Goal: Find specific page/section: Find specific page/section

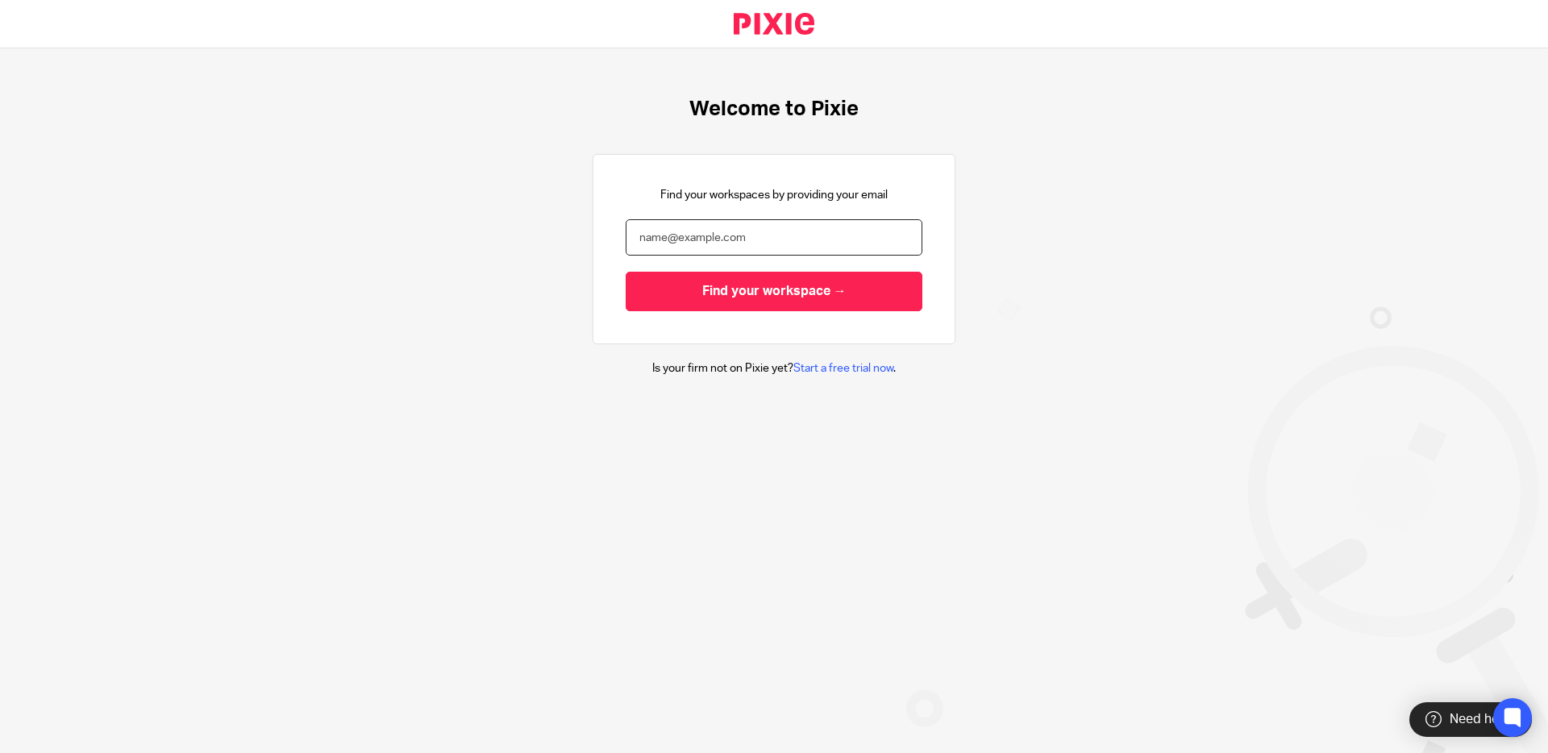
click at [705, 236] on input "email" at bounding box center [774, 237] width 297 height 36
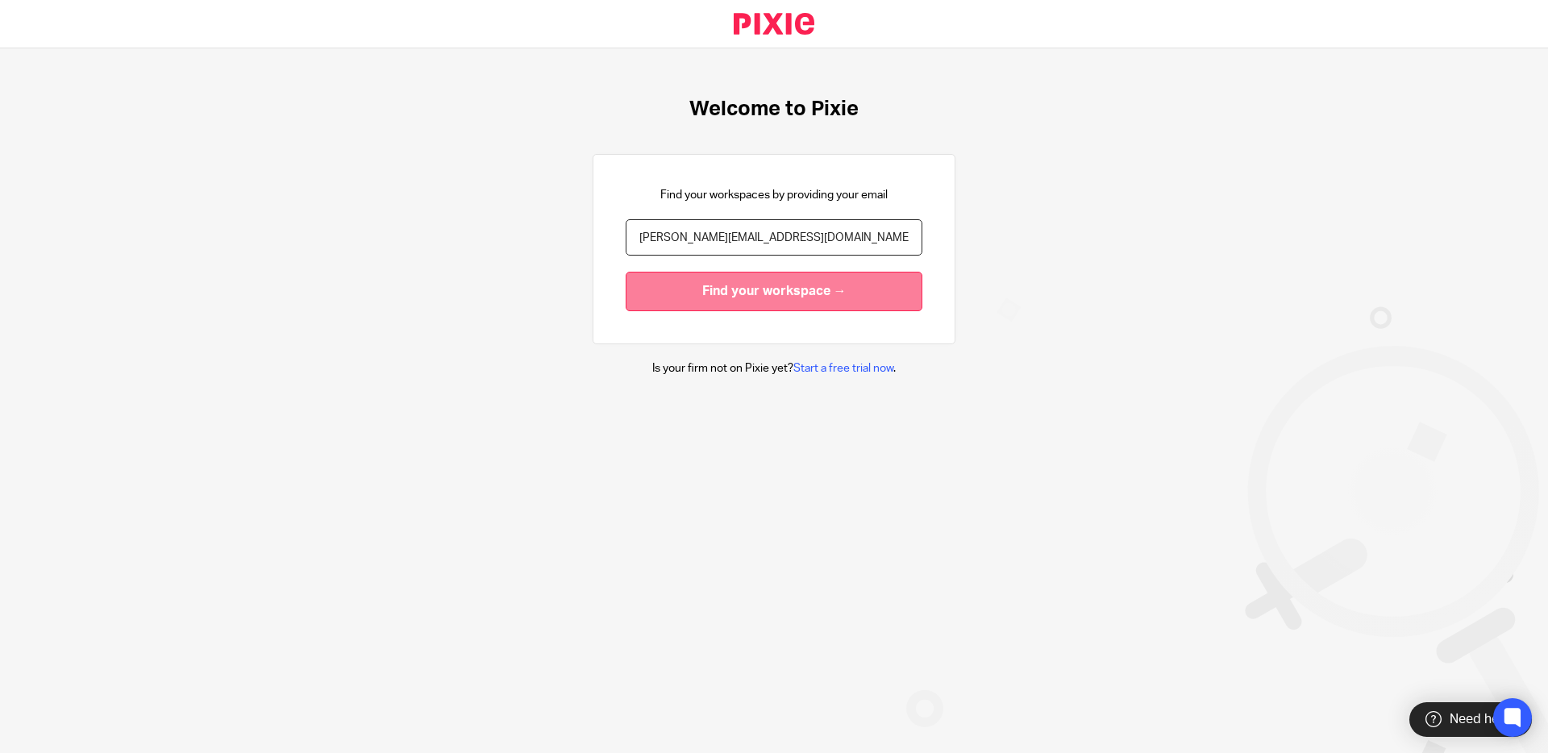
type input "dan@periscopeconsulting.co.uk"
click at [674, 292] on input "Find your workspace →" at bounding box center [774, 292] width 297 height 40
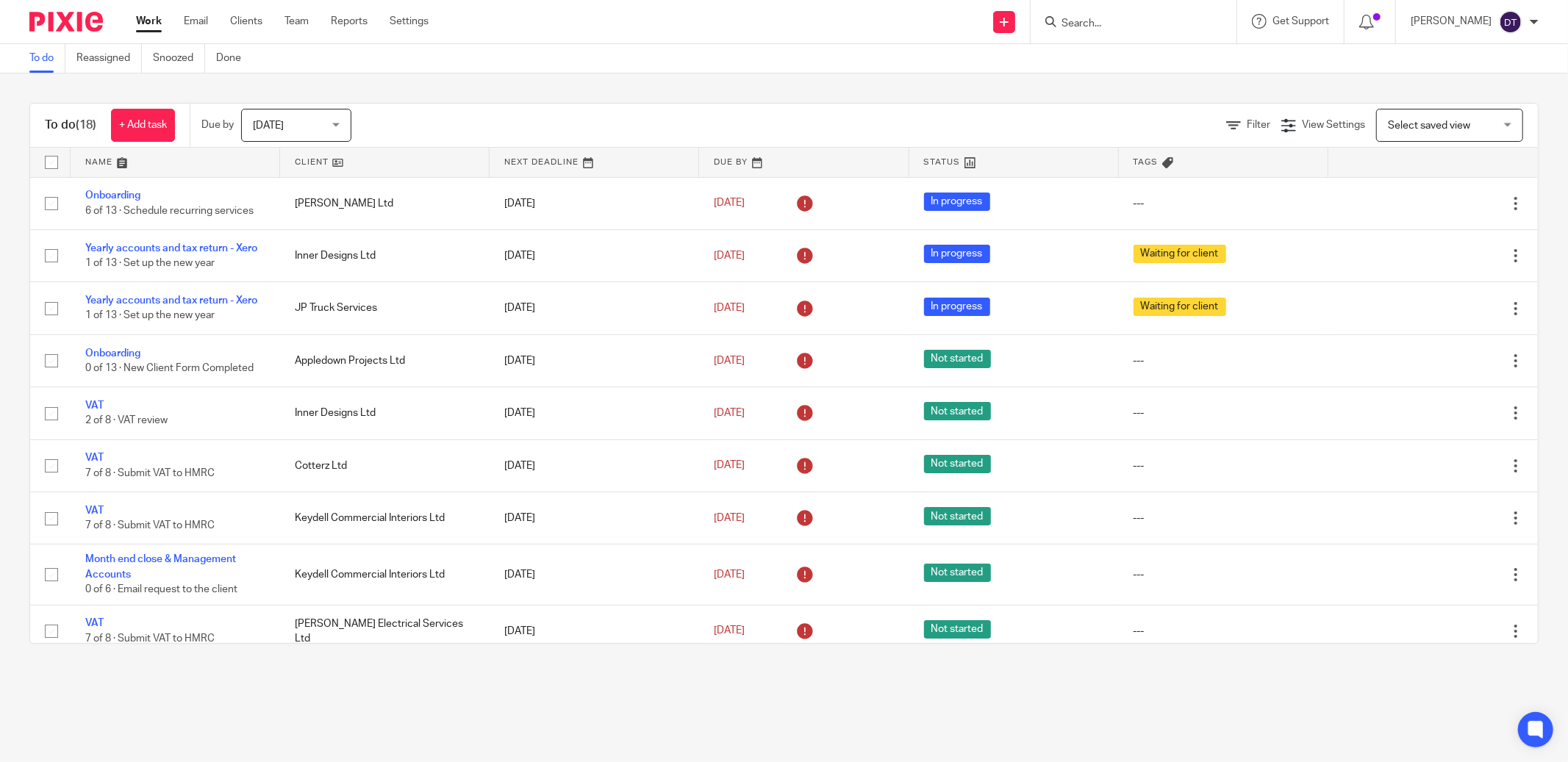
click at [1106, 30] on div at bounding box center [1133, 22] width 206 height 44
click at [1104, 28] on form at bounding box center [1139, 22] width 157 height 18
click at [1106, 24] on input "Search" at bounding box center [1126, 24] width 132 height 14
type input "lucacomm"
click button "submit" at bounding box center [0, 0] width 0 height 0
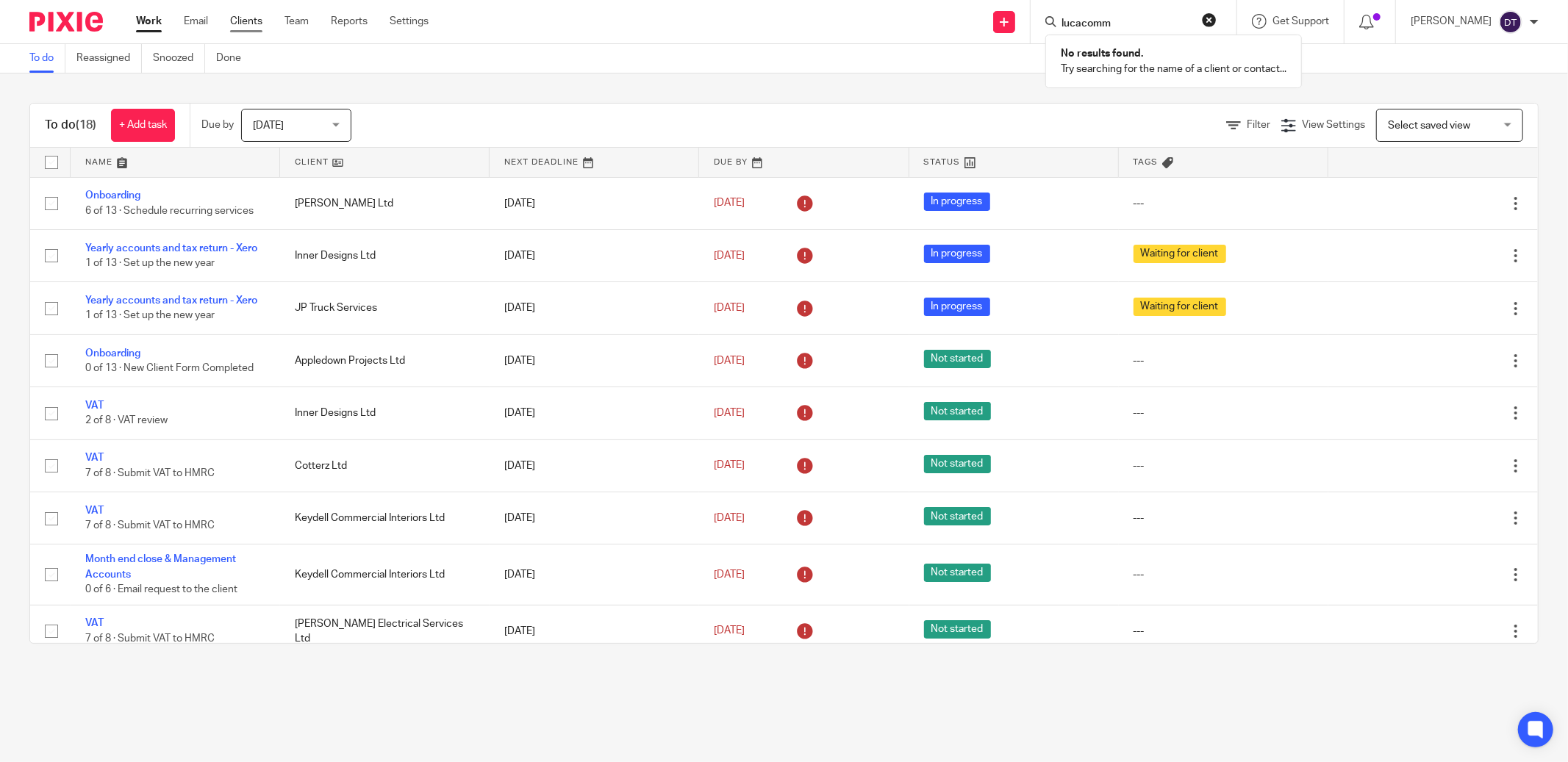
click at [241, 17] on link "Clients" at bounding box center [245, 21] width 32 height 15
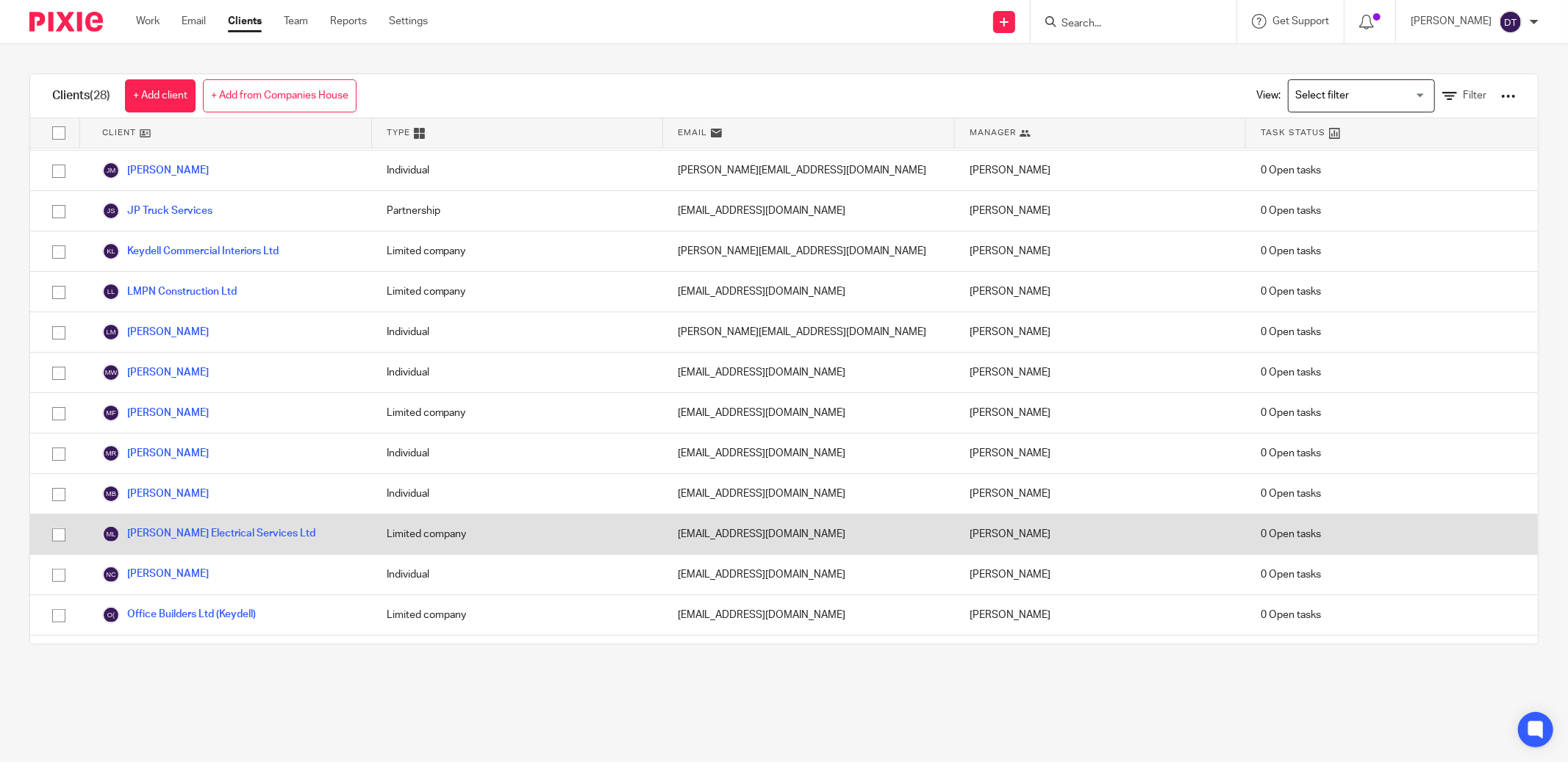
scroll to position [313, 0]
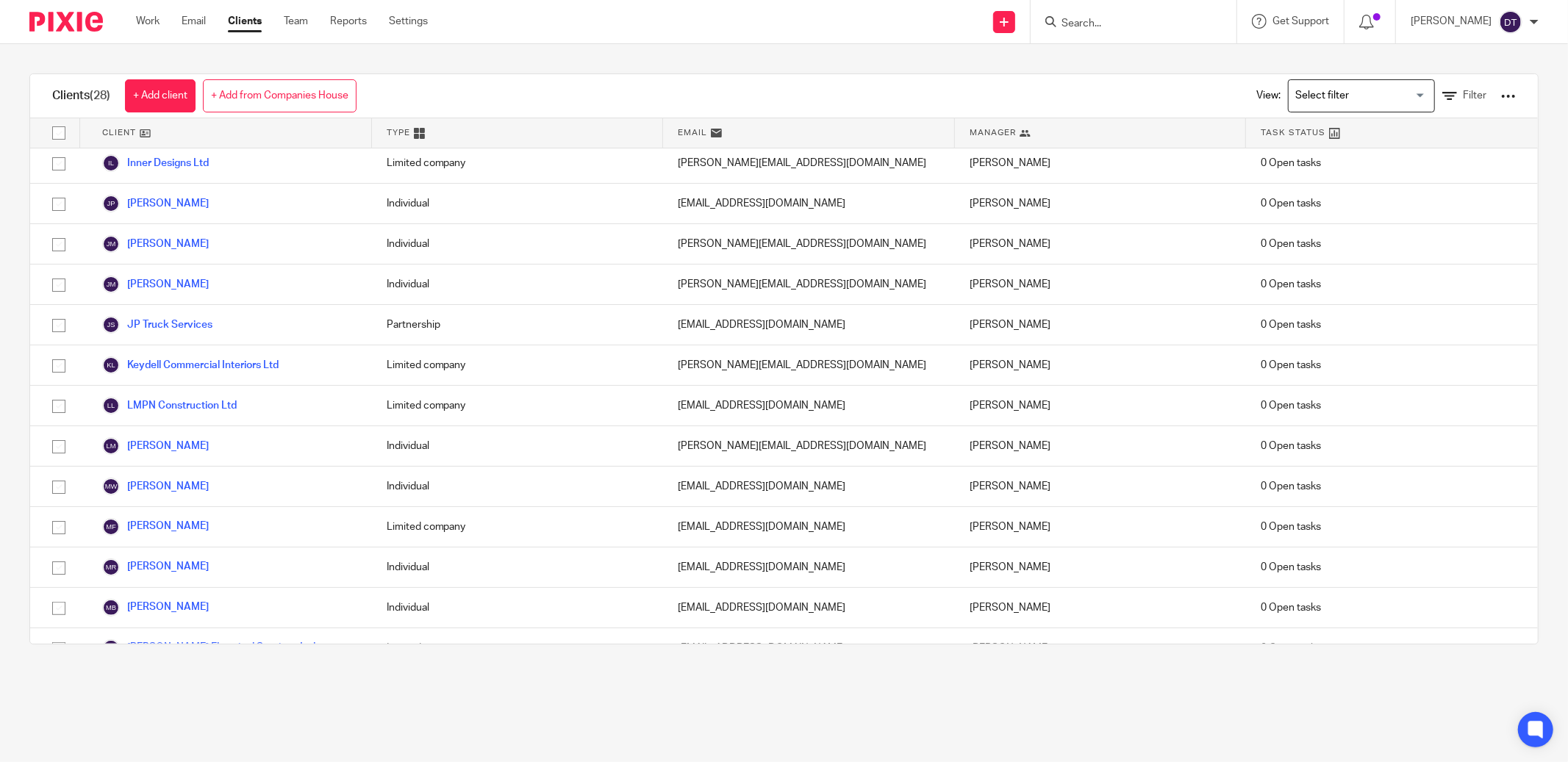
click at [1381, 93] on input "Search for option" at bounding box center [1357, 96] width 136 height 26
click at [1501, 91] on div at bounding box center [1508, 97] width 15 height 15
click at [1113, 87] on div "Clients (28) + Add client + Add from Companies House View: Loading... Filter" at bounding box center [784, 96] width 1508 height 44
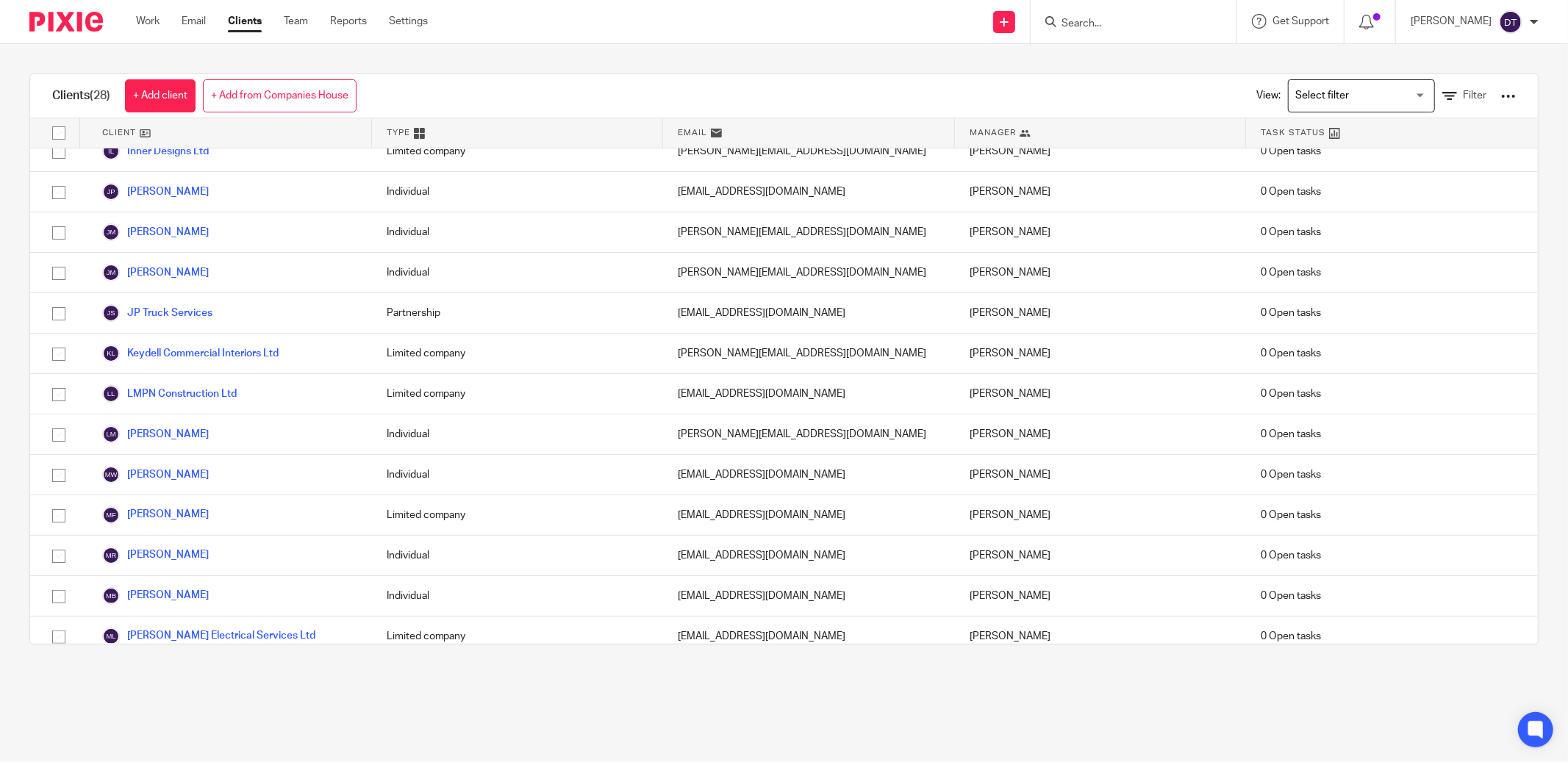
scroll to position [0, 0]
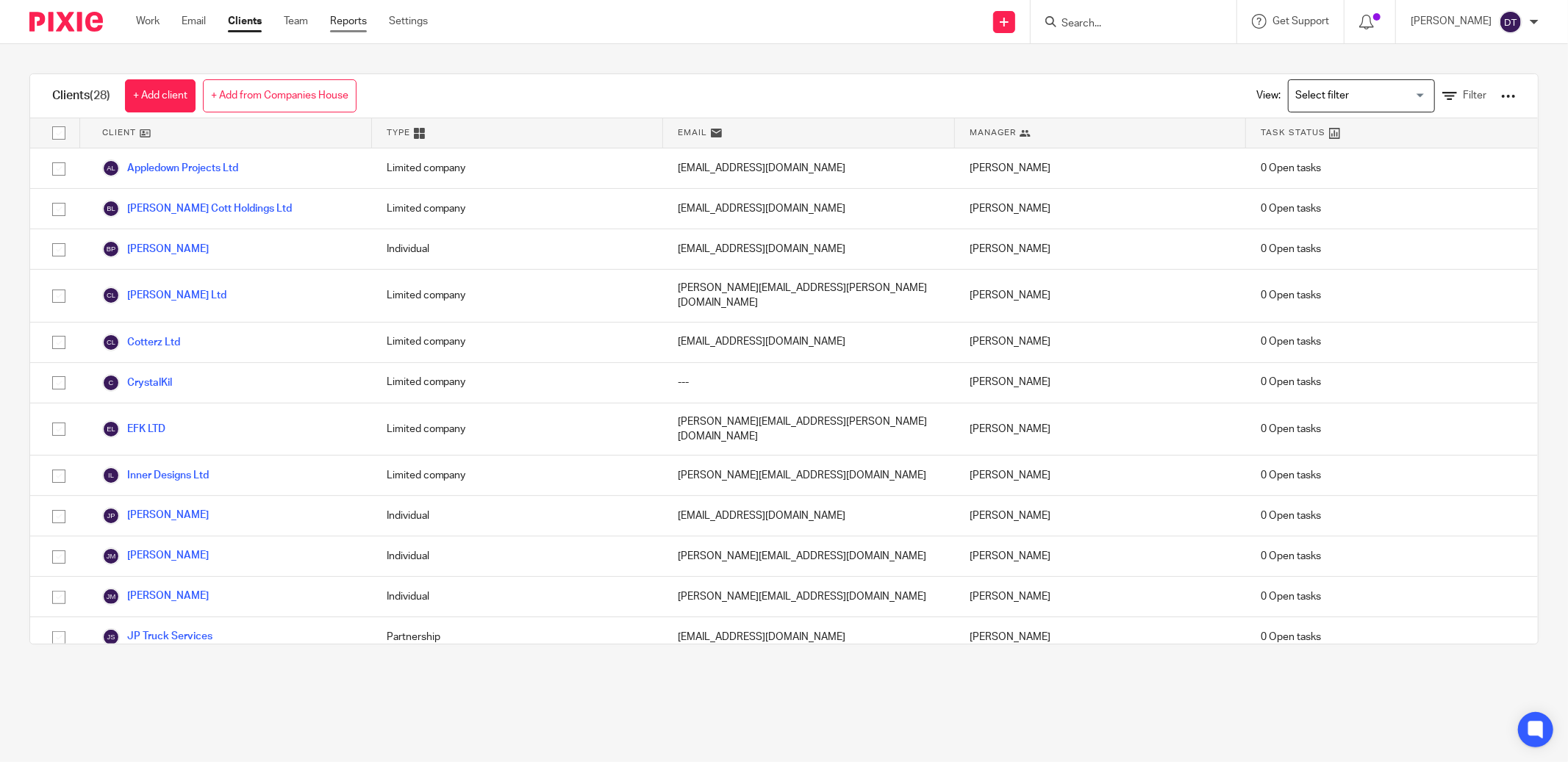
click at [357, 21] on link "Reports" at bounding box center [348, 21] width 36 height 15
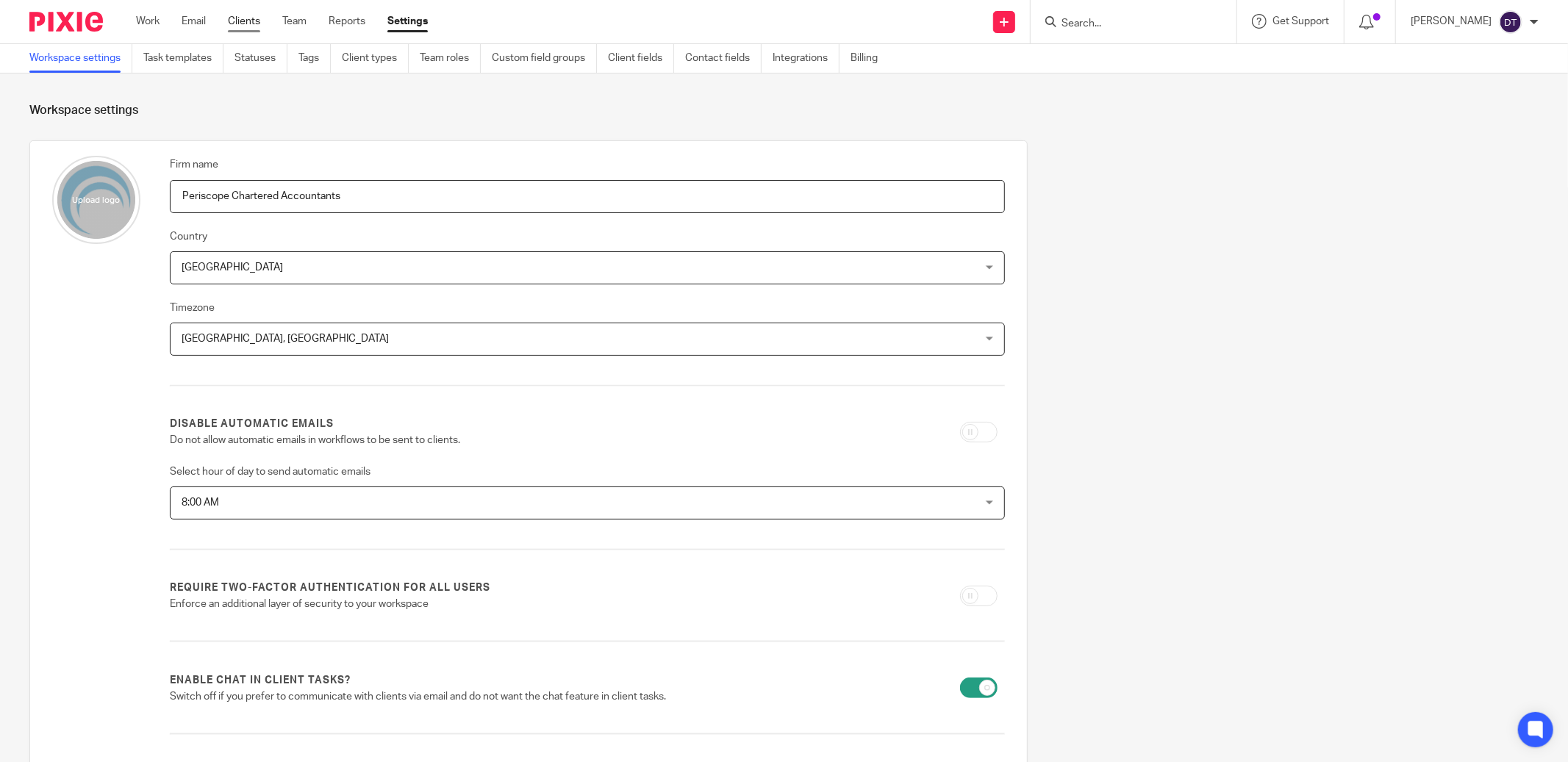
click at [232, 20] on link "Clients" at bounding box center [243, 21] width 32 height 15
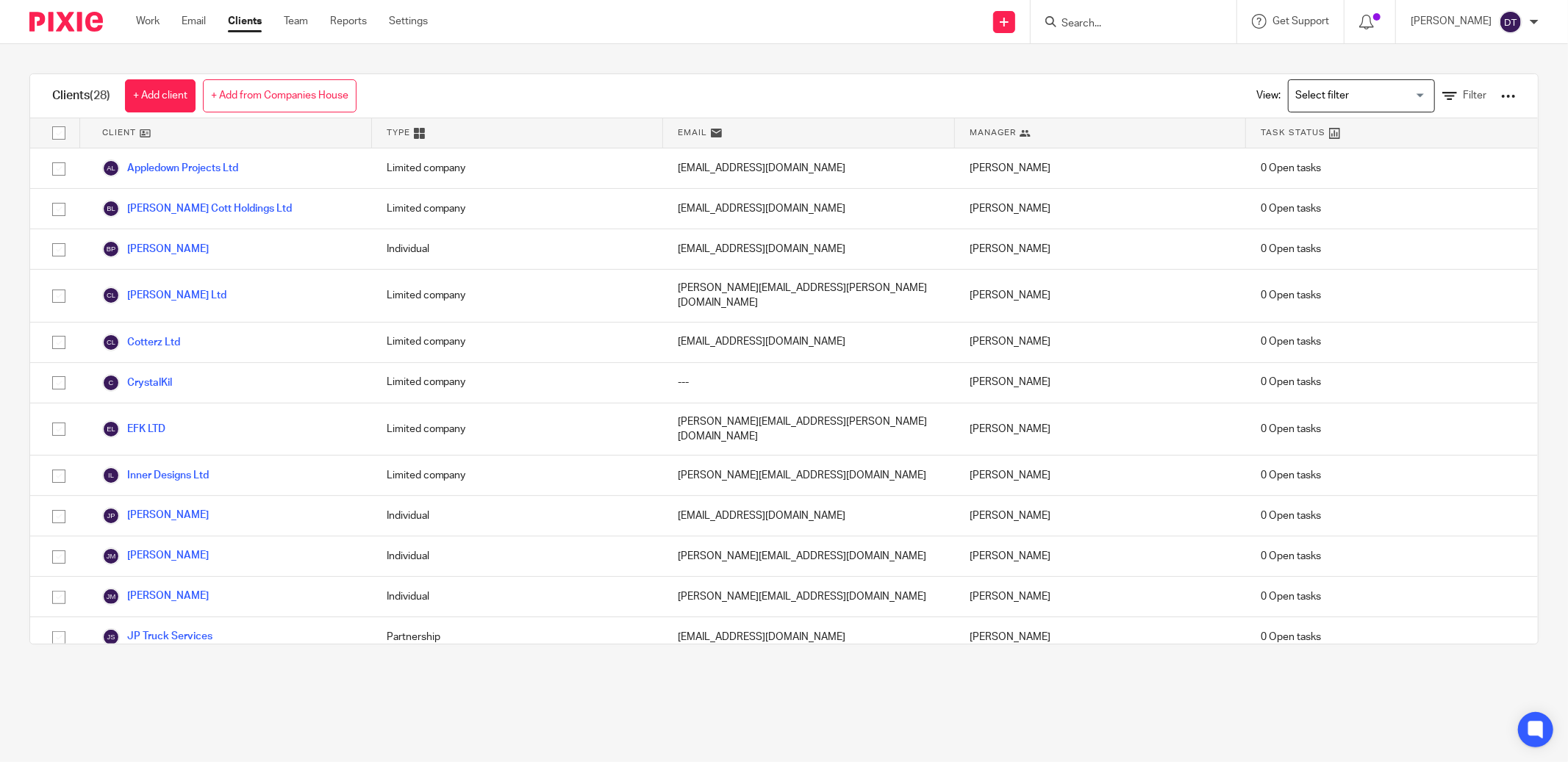
click at [1501, 97] on div at bounding box center [1508, 97] width 15 height 15
click at [1213, 54] on div "Clients (28) + Add client + Add from Companies House View: Loading... Filter Cl…" at bounding box center [784, 358] width 1568 height 630
click at [1536, 17] on div at bounding box center [1534, 22] width 9 height 9
click at [1045, 67] on div "Clients (28) + Add client + Add from Companies House View: Loading... Filter Cl…" at bounding box center [784, 358] width 1568 height 630
click at [423, 9] on div "Work Email Clients Team Reports Settings Work Email Clients Team Reports Settin…" at bounding box center [285, 22] width 328 height 44
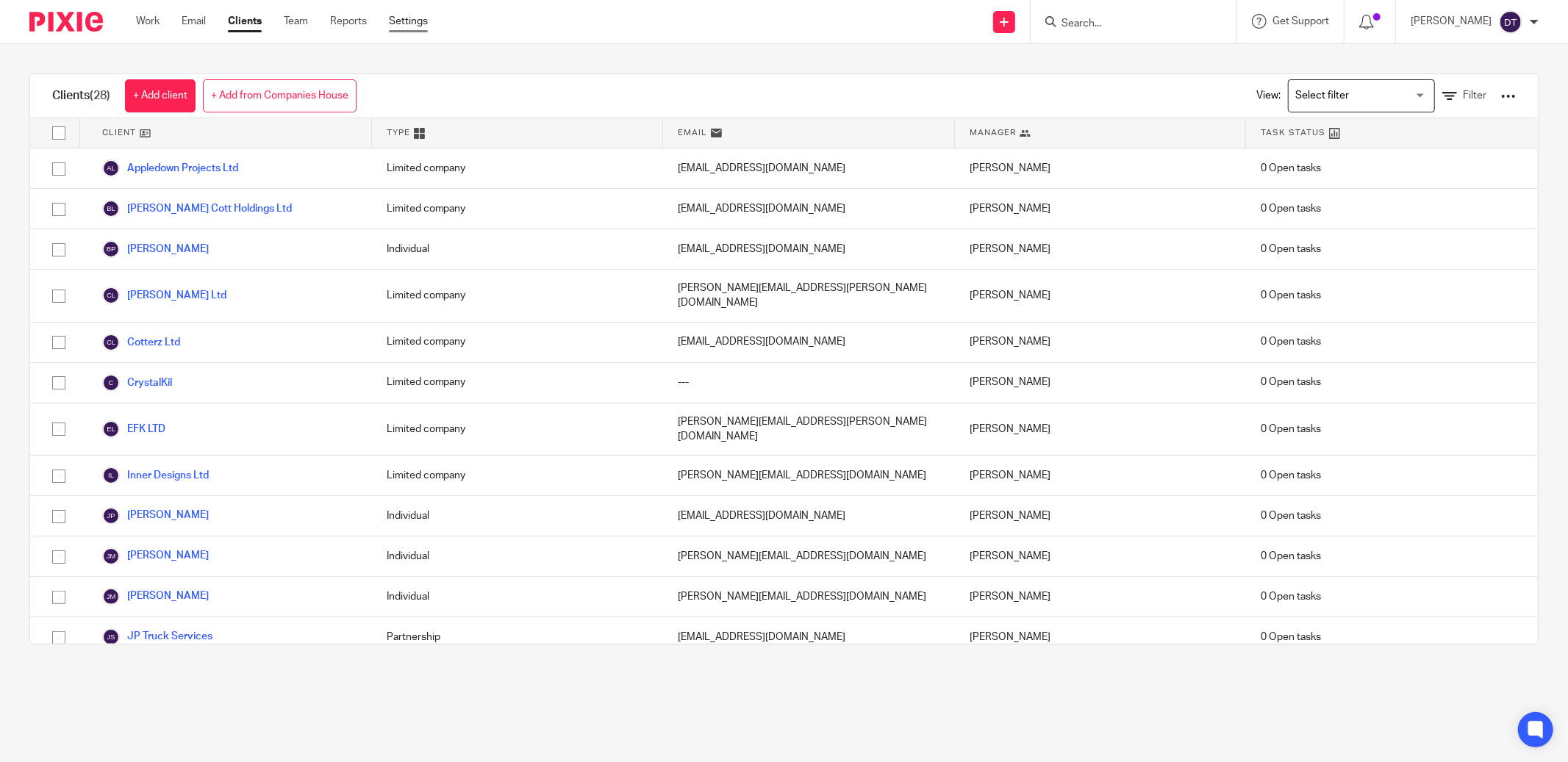
click at [417, 17] on link "Settings" at bounding box center [408, 21] width 39 height 15
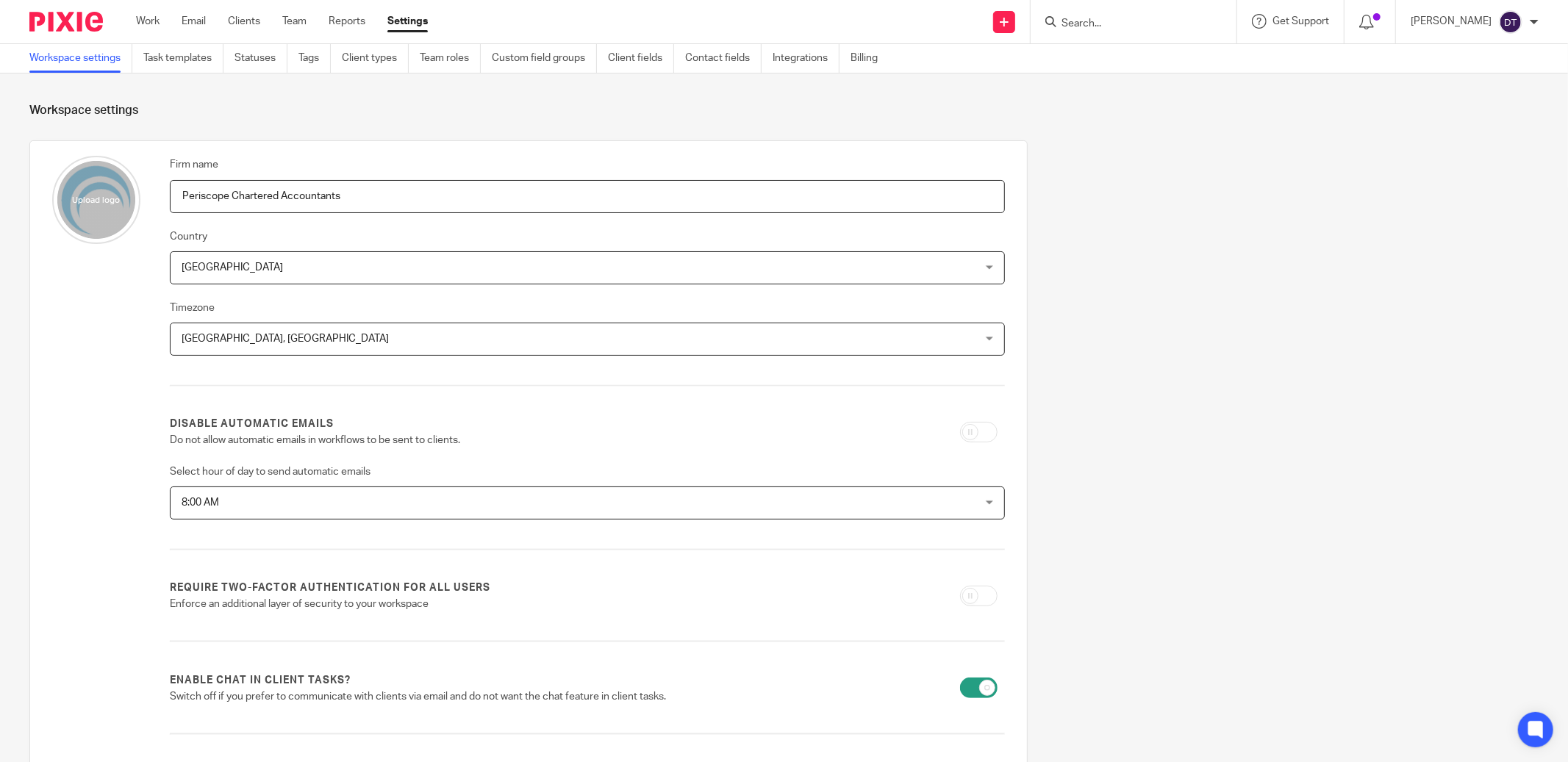
click at [1122, 21] on input "Search" at bounding box center [1126, 24] width 132 height 14
click at [250, 15] on link "Clients" at bounding box center [243, 21] width 32 height 15
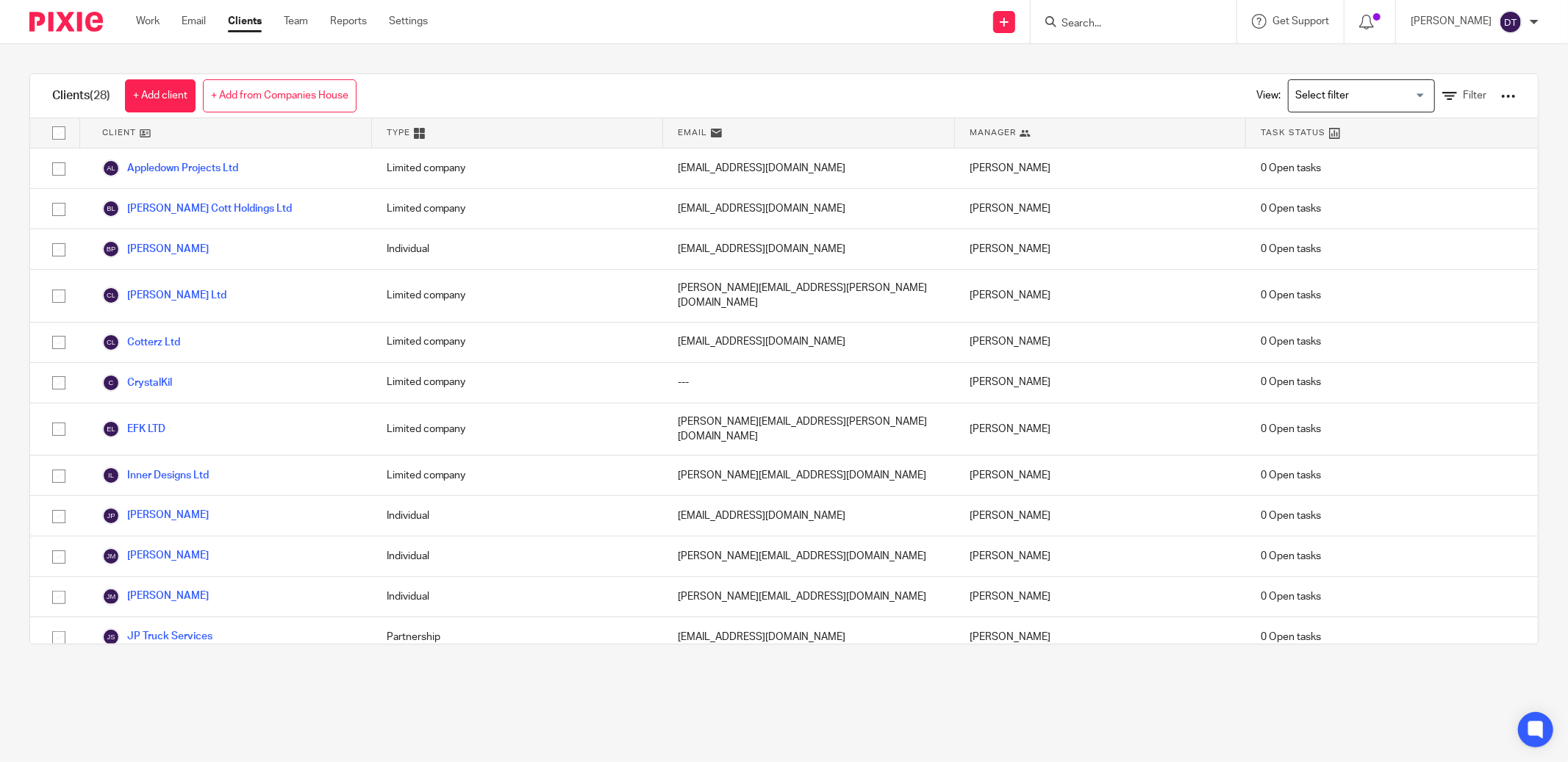
click at [1534, 18] on div at bounding box center [1534, 22] width 9 height 9
click at [1527, 190] on div "Clients (28) + Add client + Add from Companies House View: Loading... Filter Cl…" at bounding box center [784, 358] width 1568 height 630
click at [1501, 100] on div at bounding box center [1508, 97] width 15 height 15
click at [937, 65] on div "Clients (28) + Add client + Add from Companies House View: Loading... Filter Cl…" at bounding box center [784, 358] width 1568 height 630
click at [284, 17] on link "Team" at bounding box center [295, 21] width 25 height 15
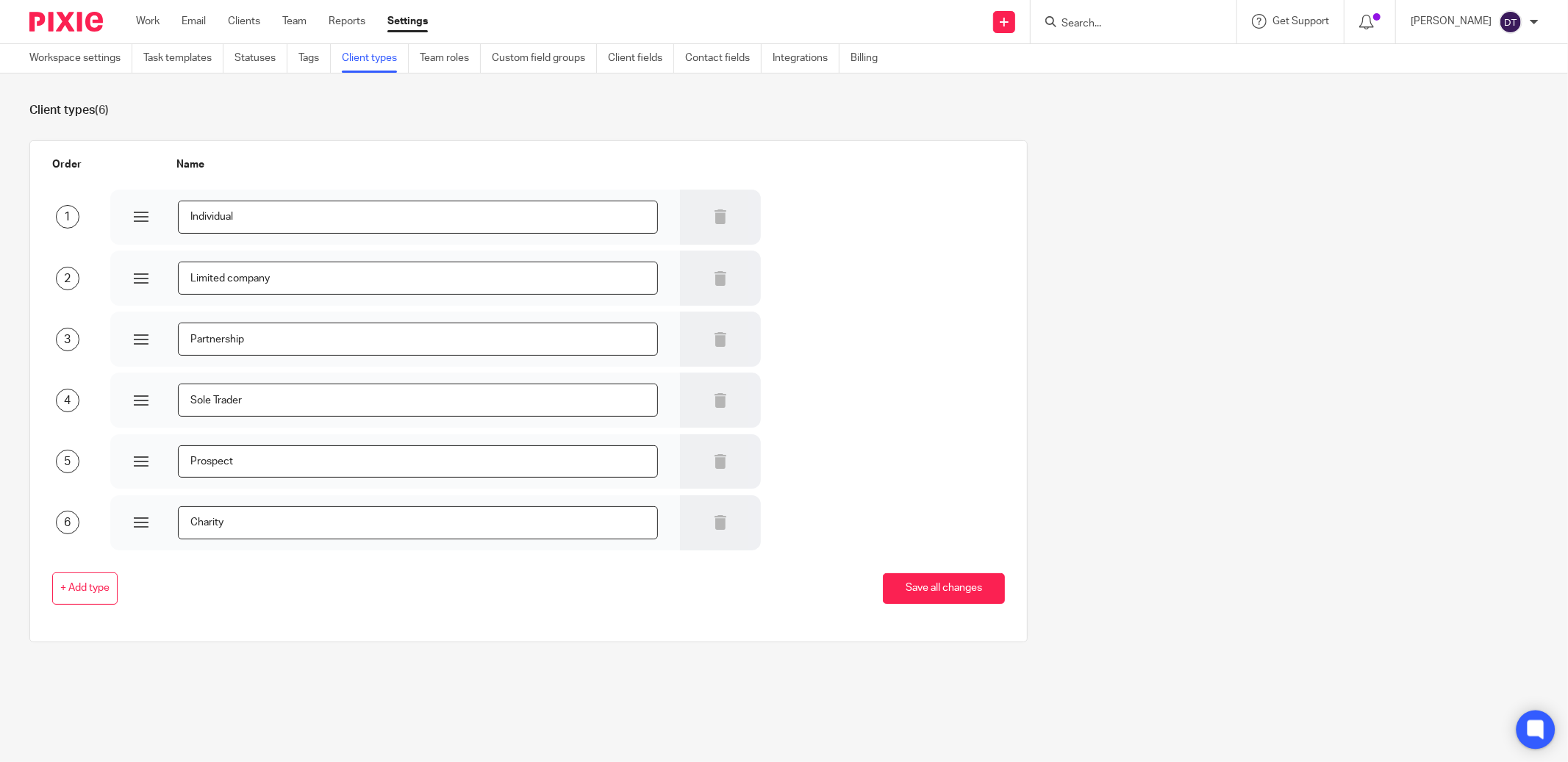
click at [1538, 726] on icon at bounding box center [1535, 729] width 11 height 11
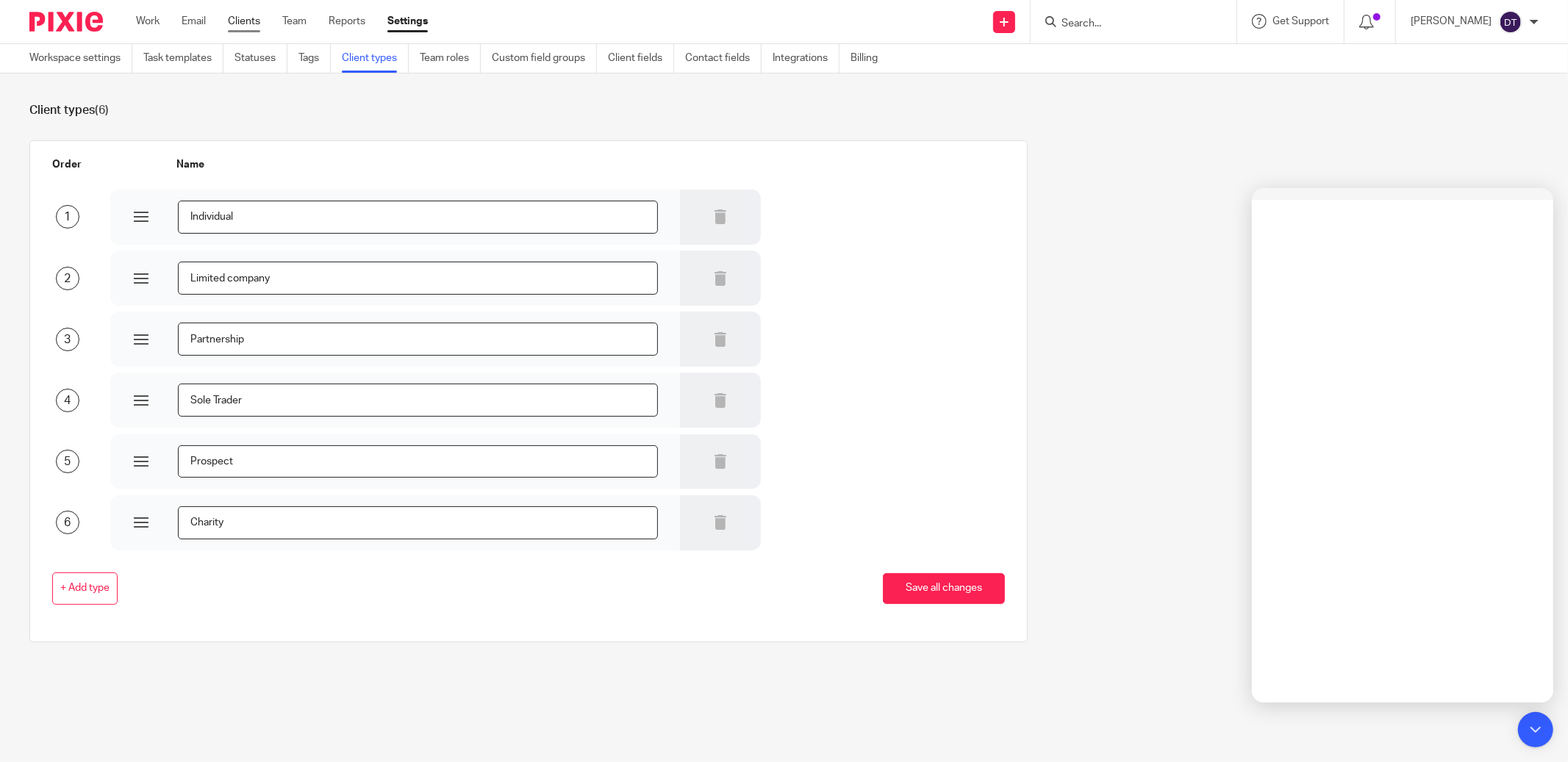
click at [242, 17] on link "Clients" at bounding box center [243, 21] width 32 height 15
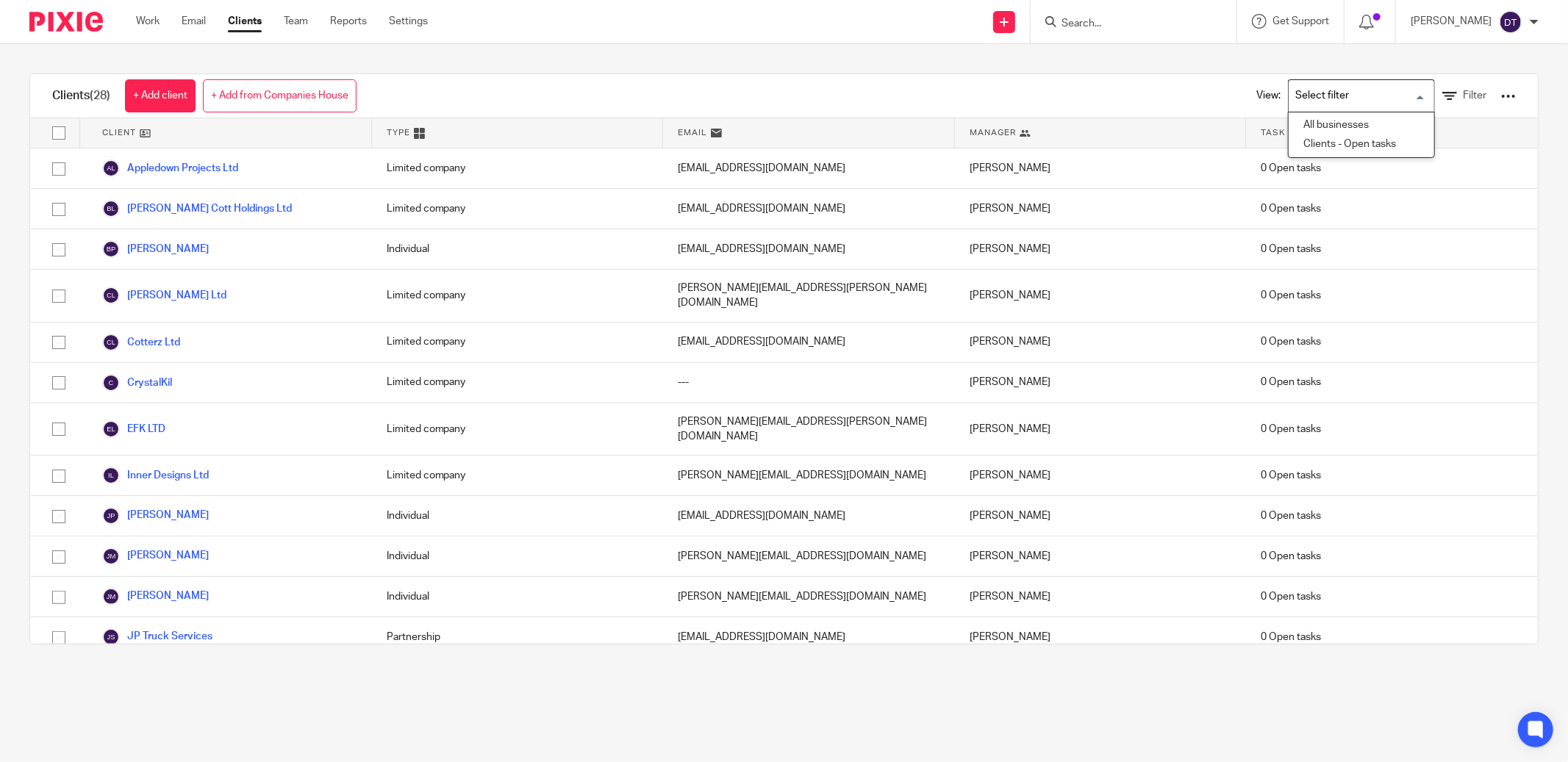
click at [1334, 89] on input "Search for option" at bounding box center [1357, 96] width 136 height 26
click at [1442, 94] on link "Filter" at bounding box center [1464, 96] width 44 height 15
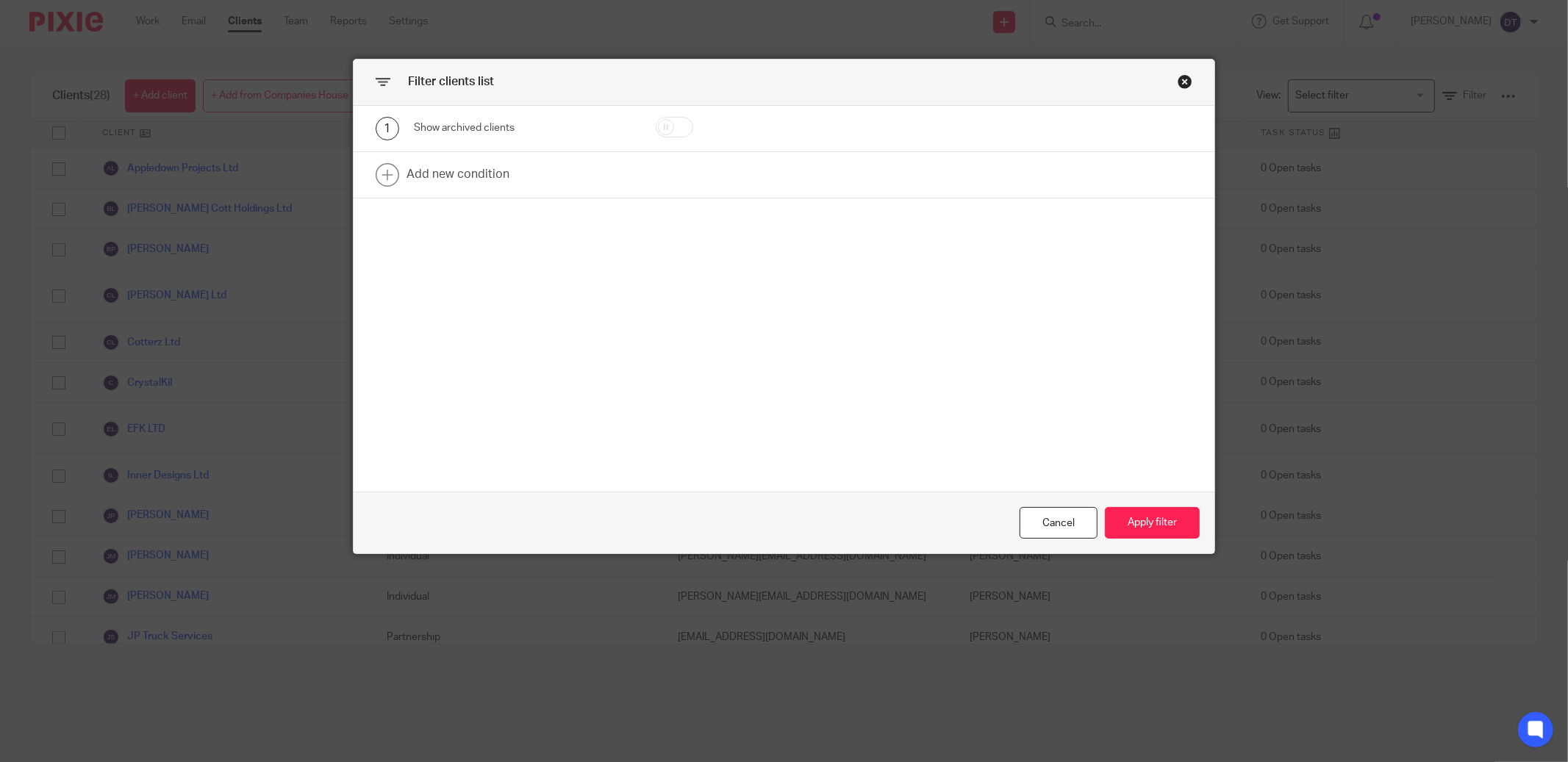
click at [656, 121] on input "checkbox" at bounding box center [674, 127] width 37 height 21
checkbox input "true"
click at [1132, 521] on button "Apply filter" at bounding box center [1152, 522] width 95 height 32
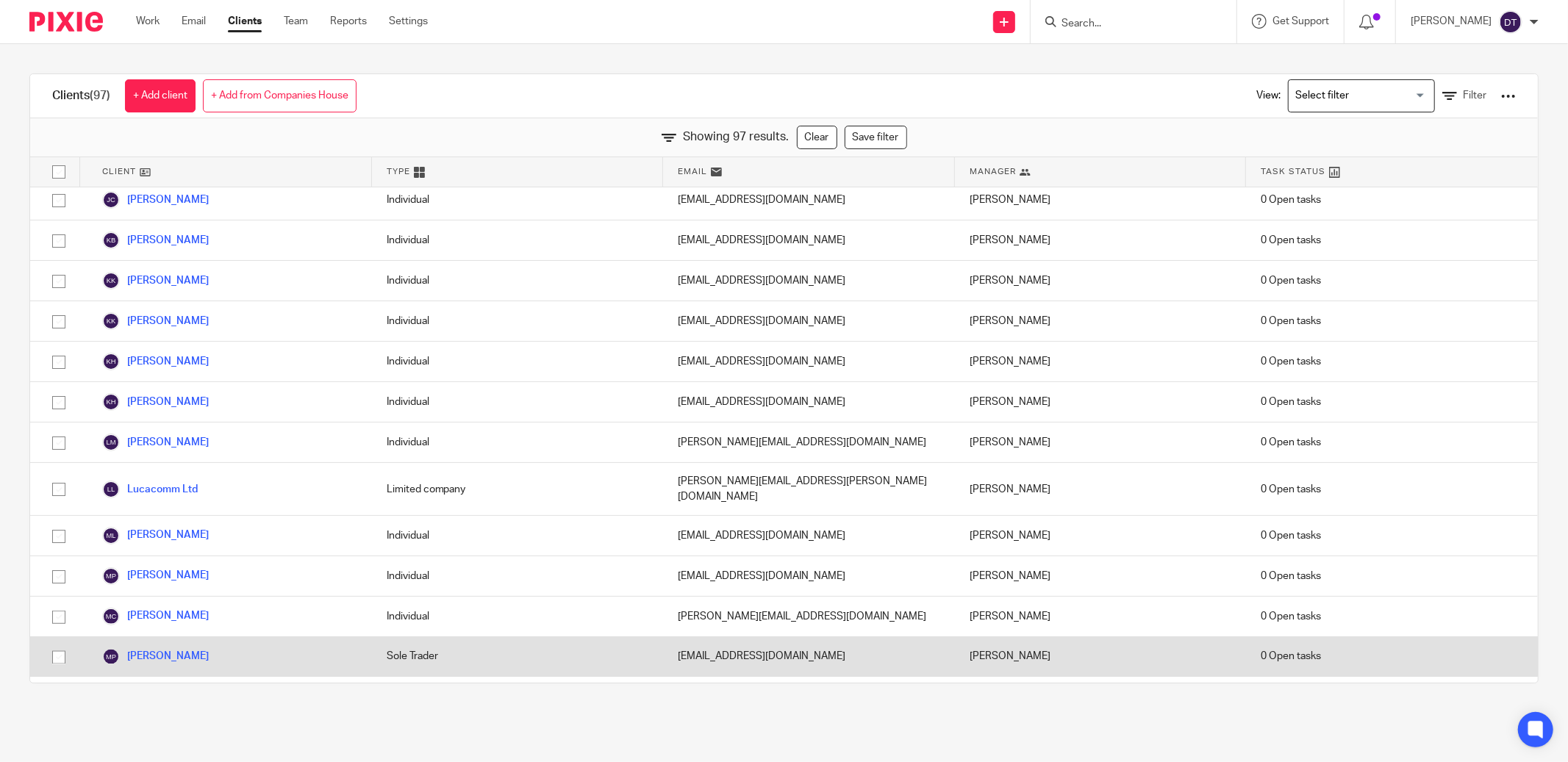
scroll to position [2064, 0]
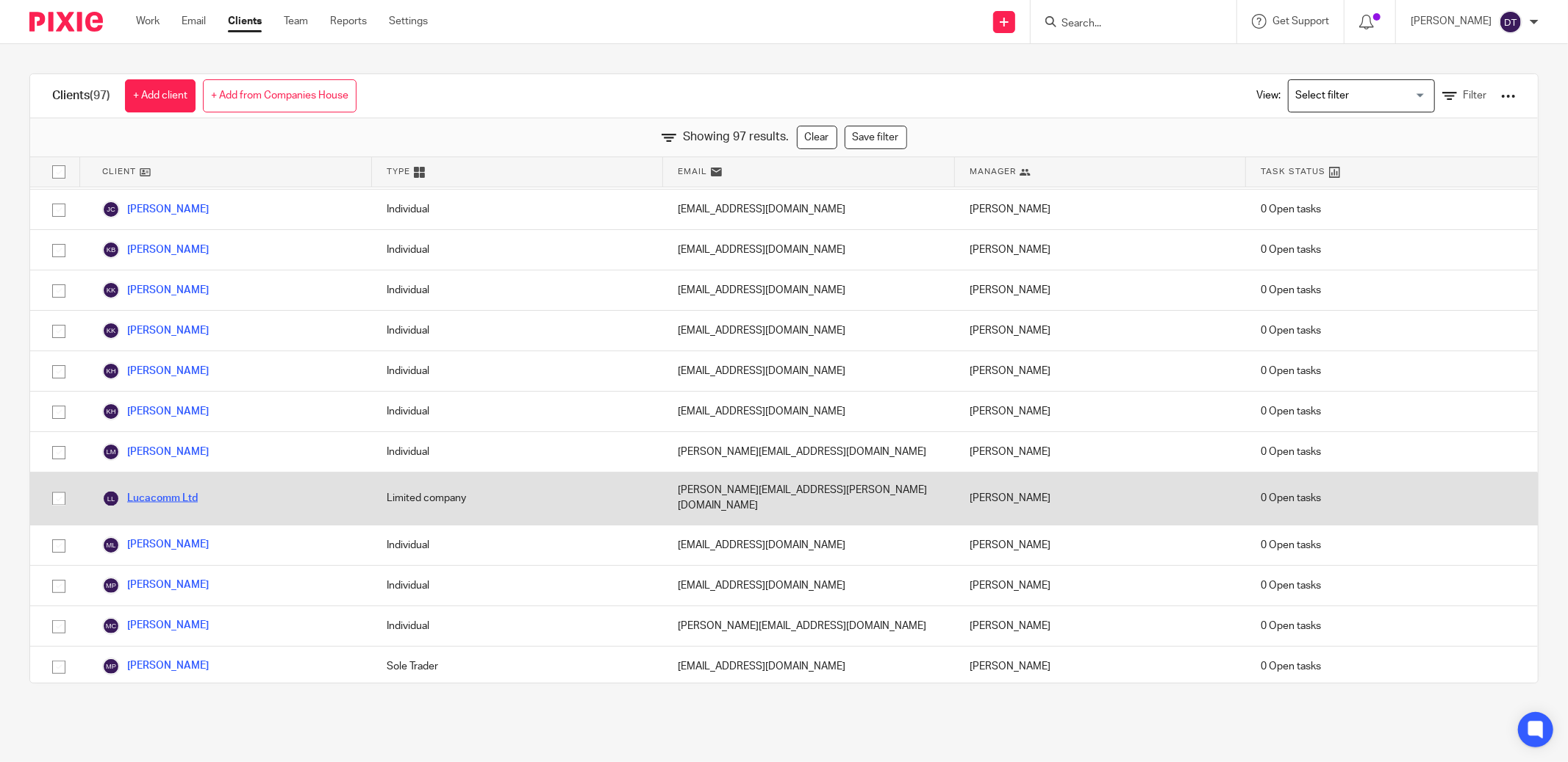
click at [158, 490] on link "Lucacomm Ltd" at bounding box center [150, 499] width 96 height 17
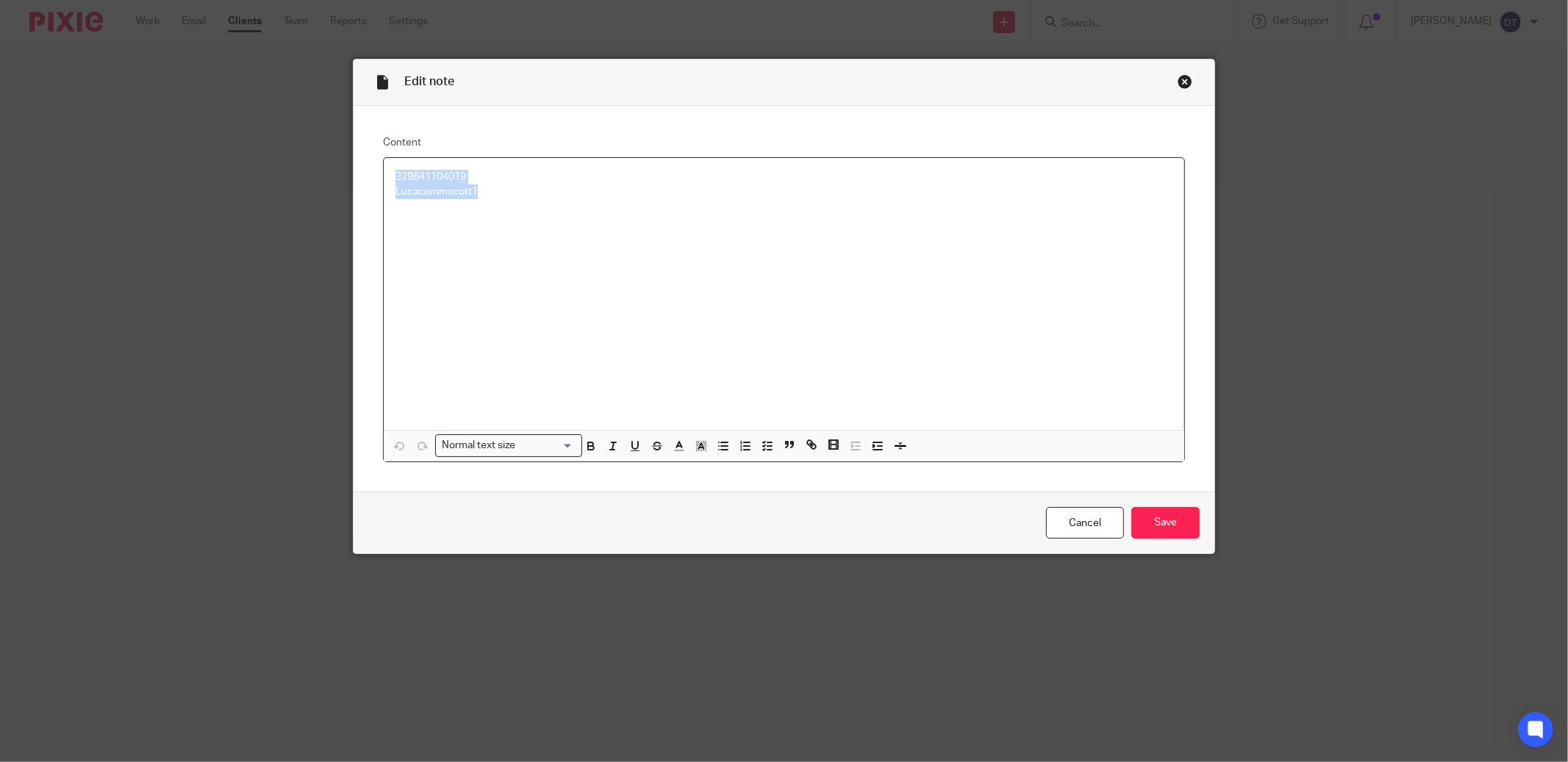
drag, startPoint x: 522, startPoint y: 197, endPoint x: 215, endPoint y: 166, distance: 308.6
click at [215, 166] on div "Edit note Content 329641104019 Lucacommscott1 Normal text size Loading... Remov…" at bounding box center [784, 381] width 1568 height 762
copy div "329641104019 Lucacommscott1"
click at [1179, 82] on div "Close this dialog window" at bounding box center [1185, 81] width 15 height 15
